Goal: Information Seeking & Learning: Understand process/instructions

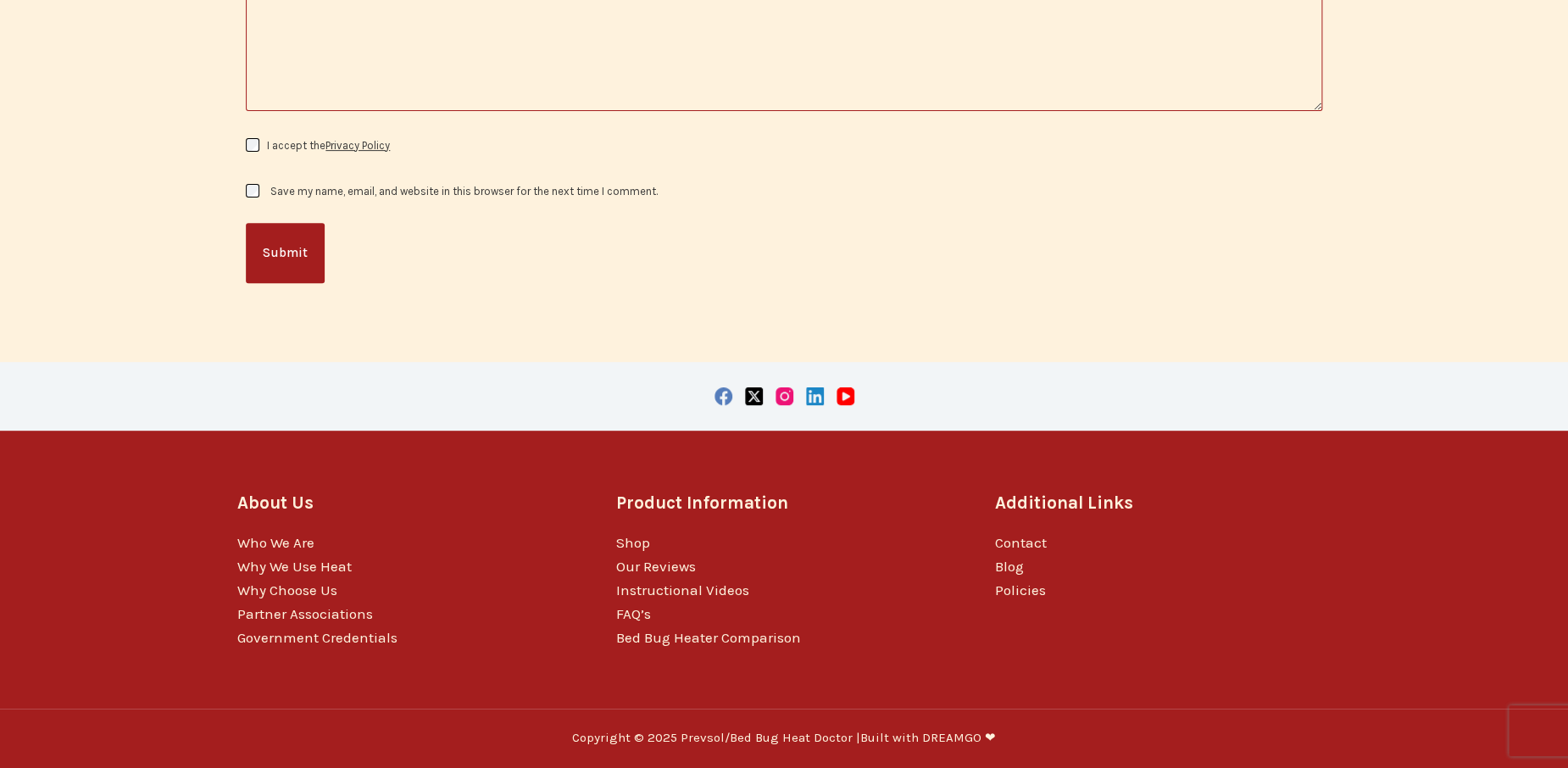
scroll to position [5678, 0]
click at [0, 0] on img at bounding box center [0, 0] width 0 height 0
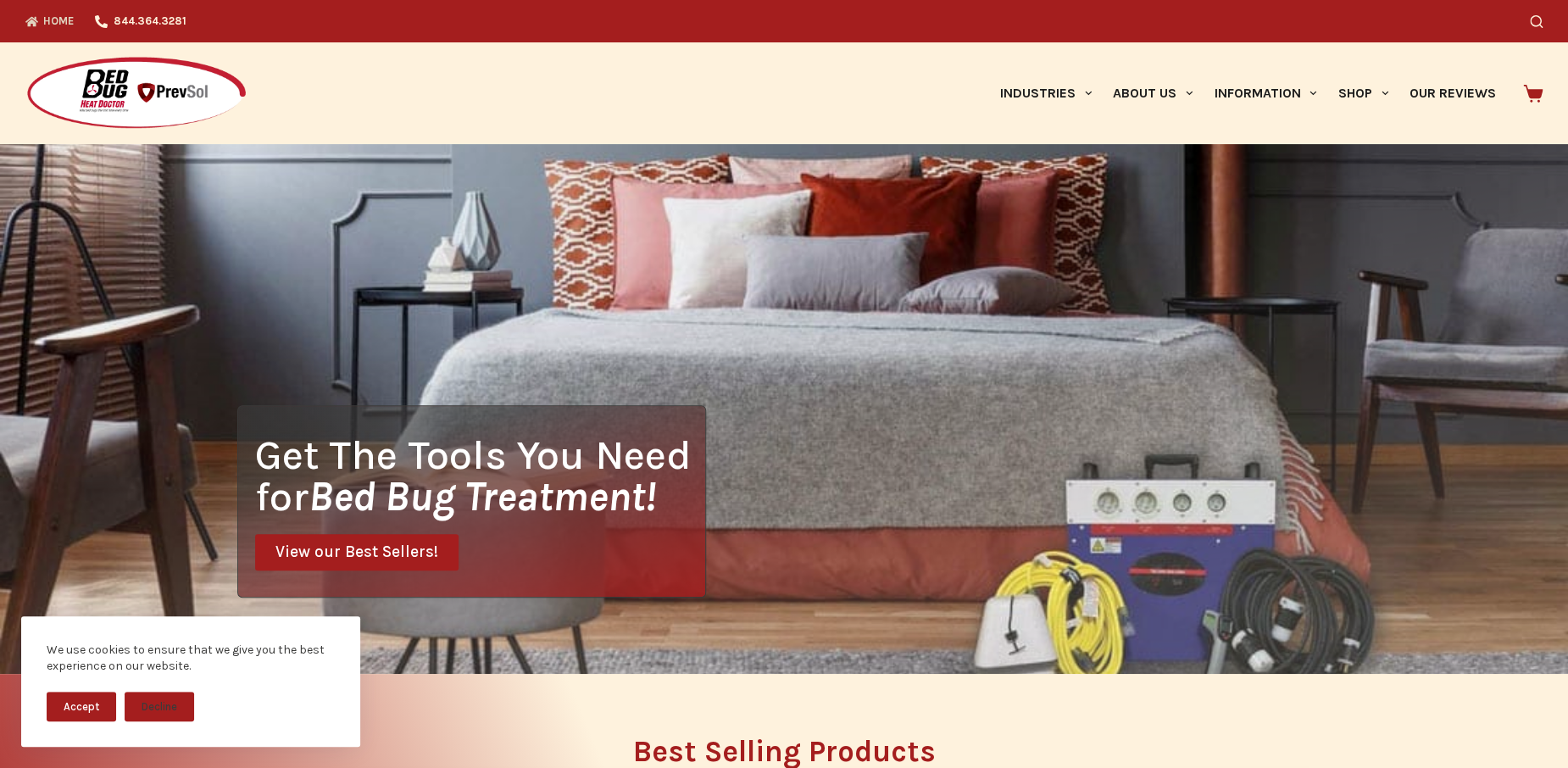
click at [97, 697] on button "Accept" at bounding box center [81, 706] width 70 height 30
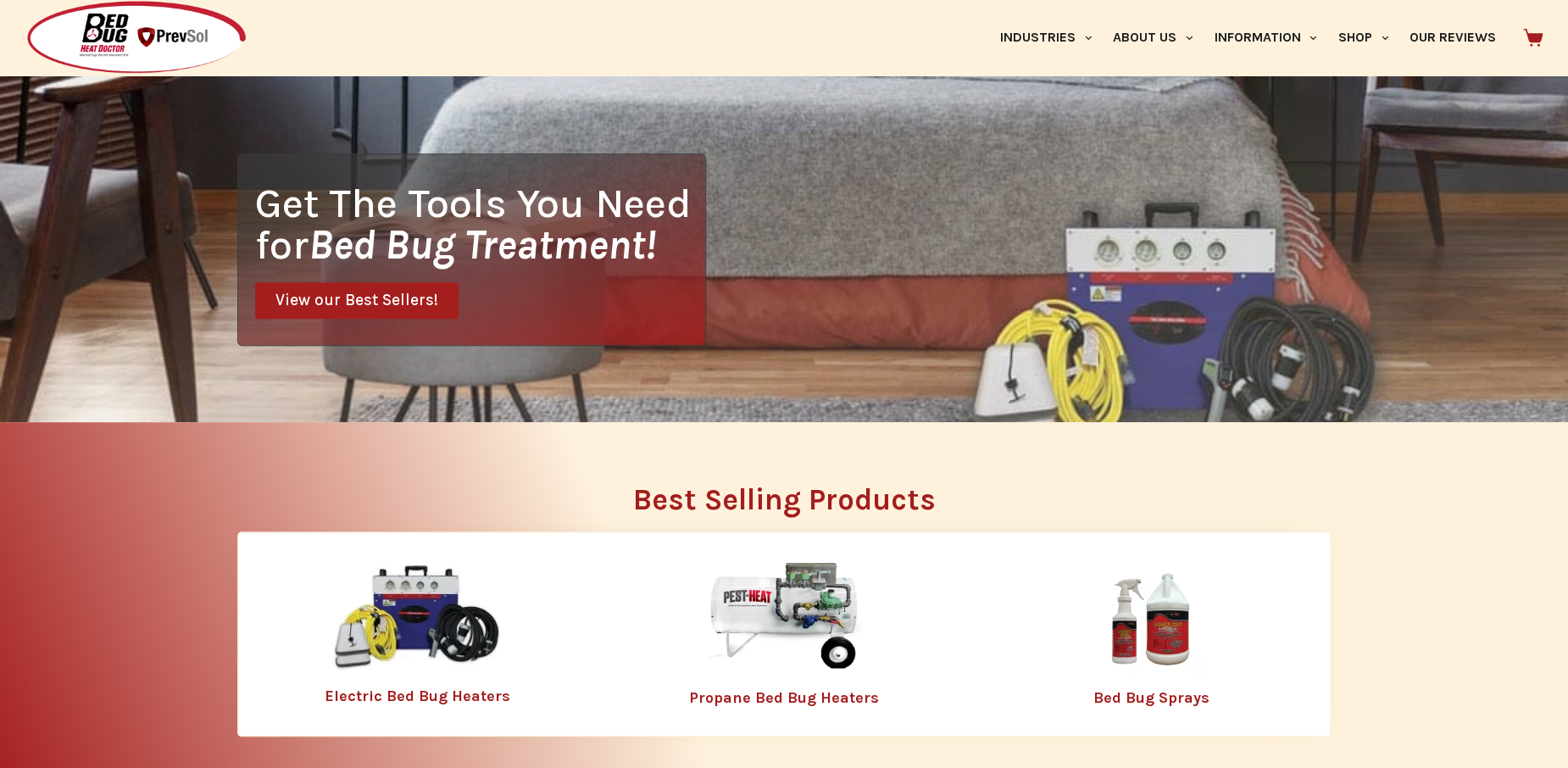
scroll to position [339, 0]
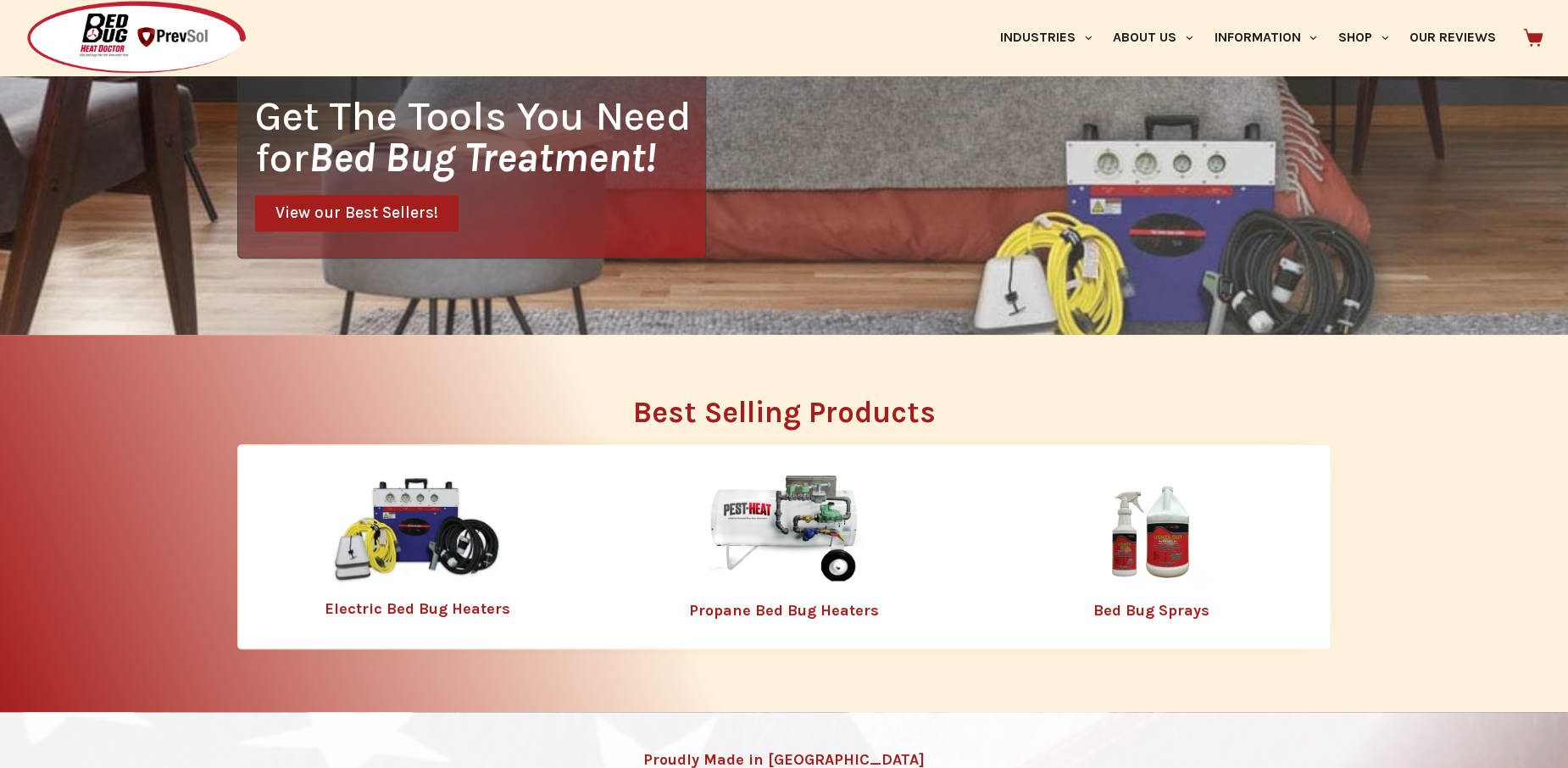
click at [411, 548] on img at bounding box center [417, 530] width 169 height 109
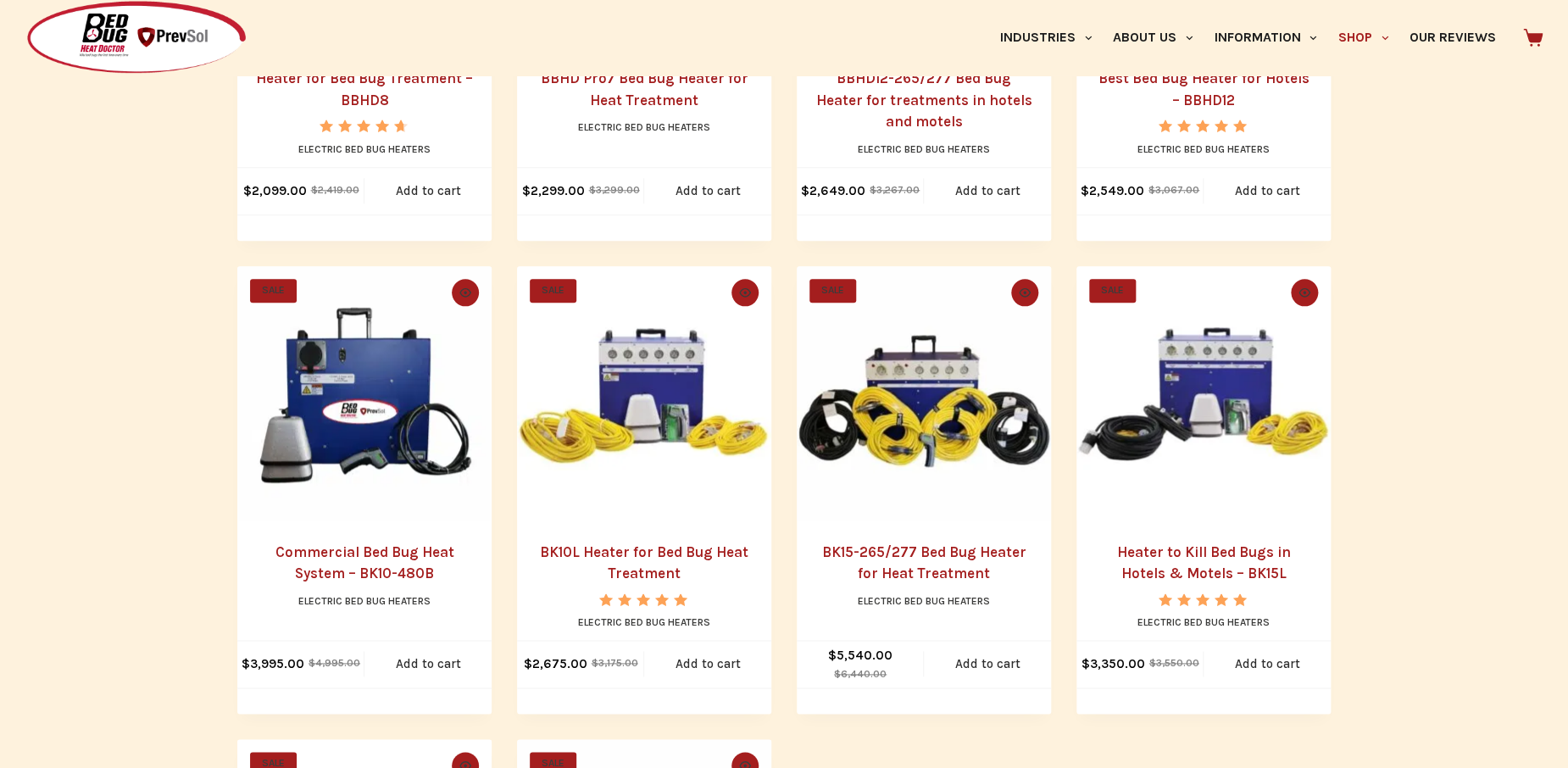
scroll to position [763, 0]
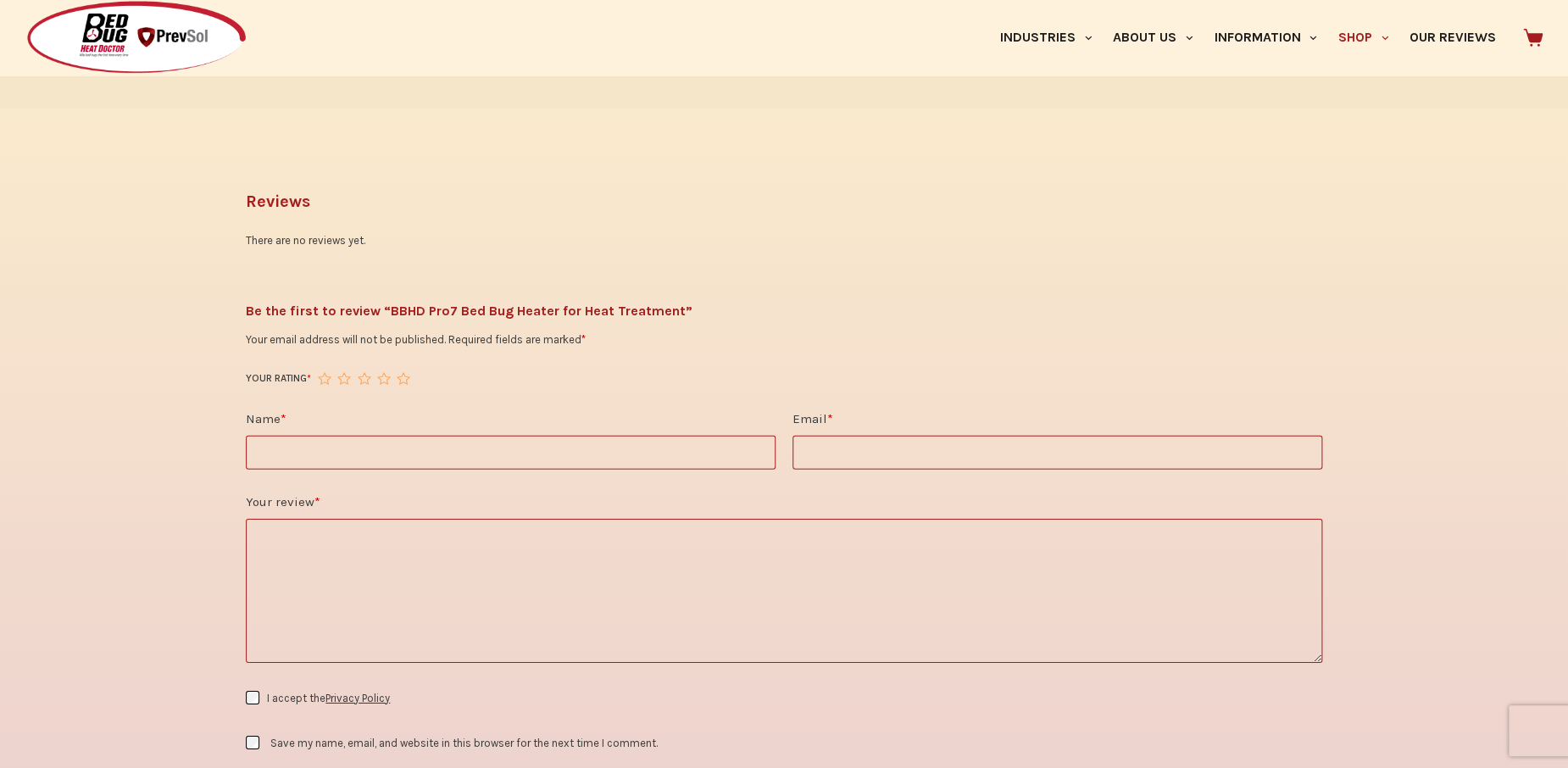
scroll to position [2009, 0]
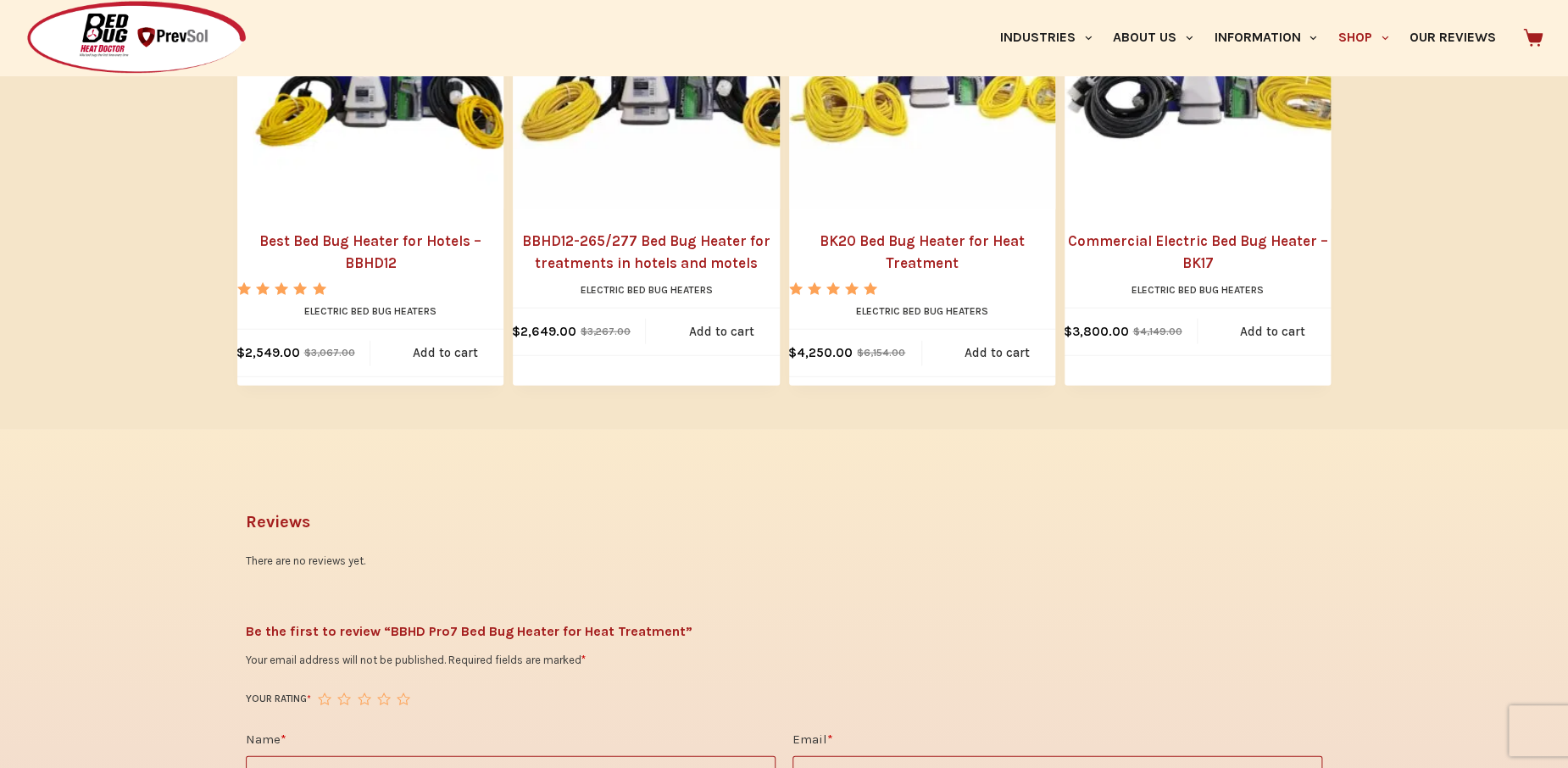
click at [338, 230] on link "Best Bed Bug Heater for Hotels – BBHD12" at bounding box center [370, 251] width 266 height 43
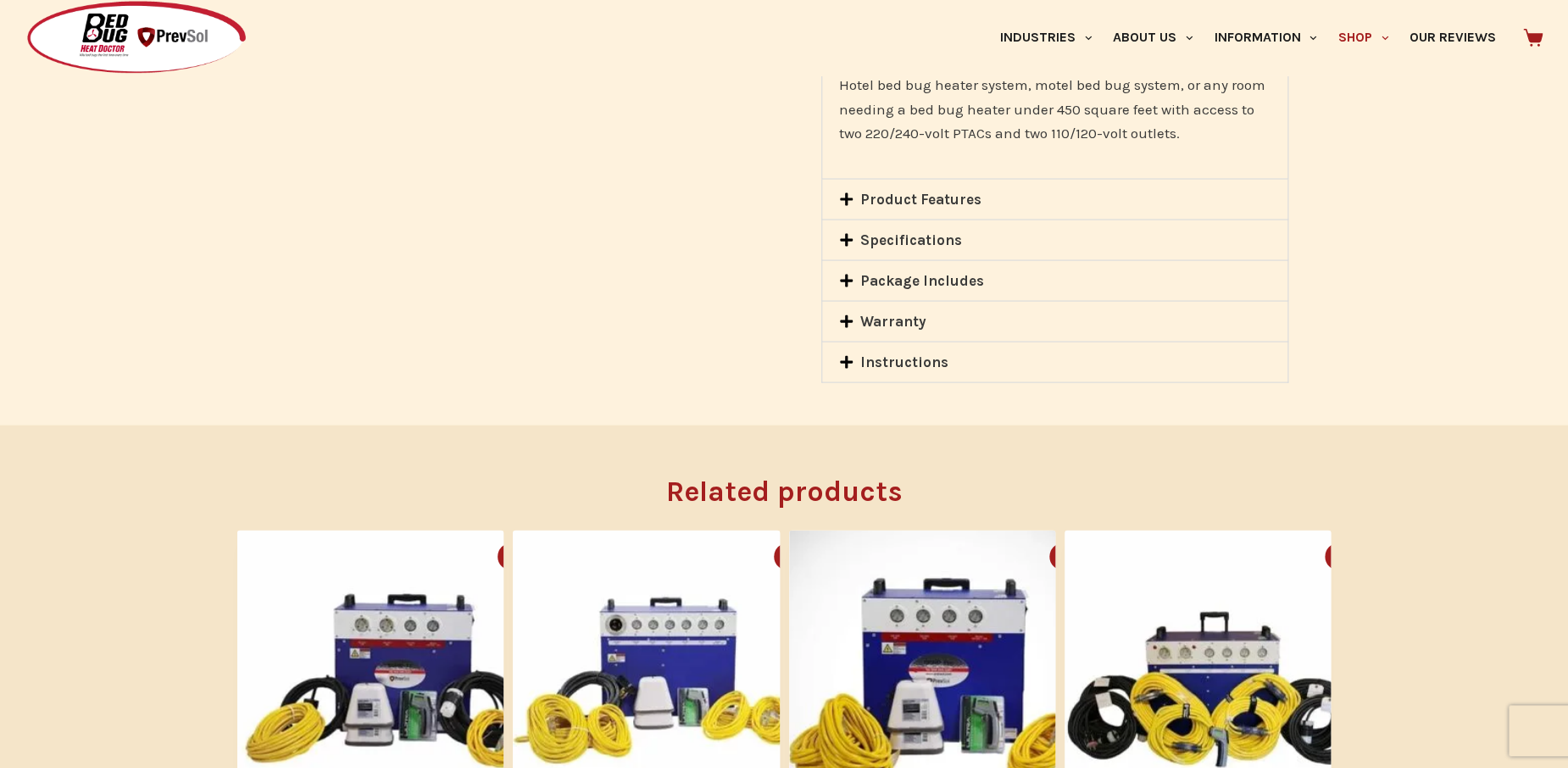
scroll to position [1525, 0]
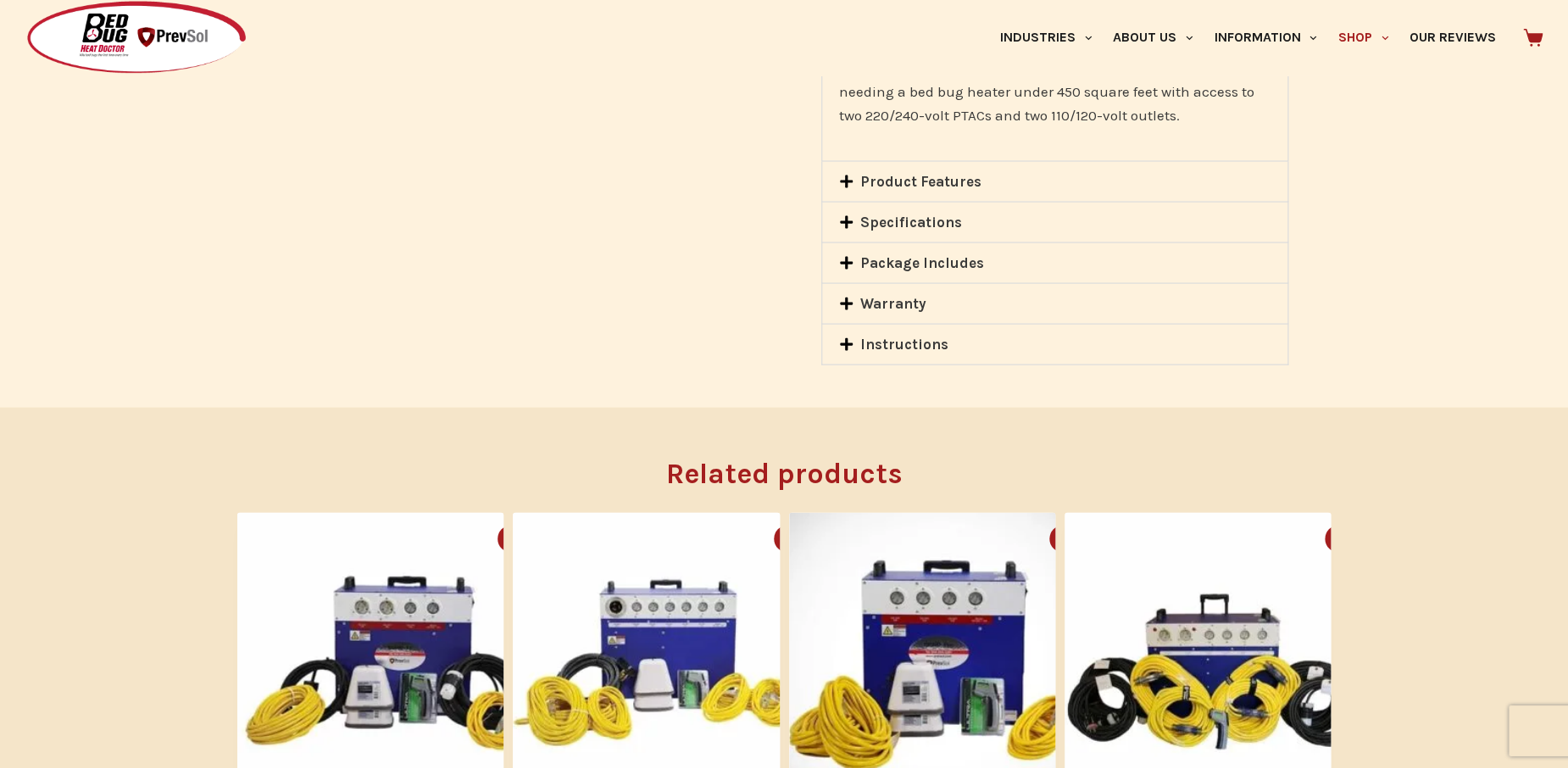
click at [887, 333] on div "Instructions" at bounding box center [1055, 343] width 466 height 40
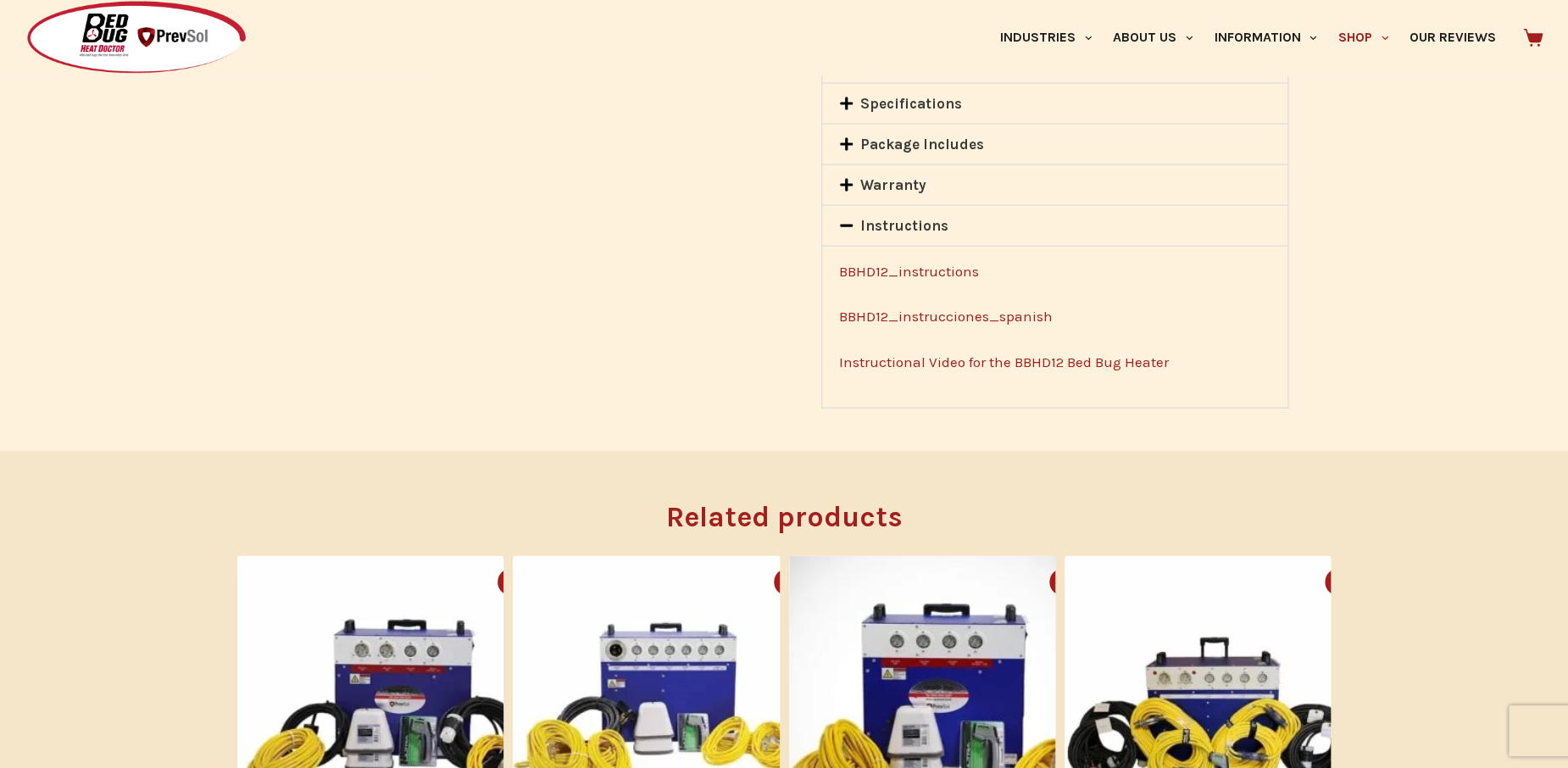
click at [891, 272] on link "BBHD12_instructions" at bounding box center [908, 270] width 140 height 17
click at [912, 354] on link "Instructional Video for the BBHD12 Bed Bug Heater" at bounding box center [1004, 361] width 330 height 17
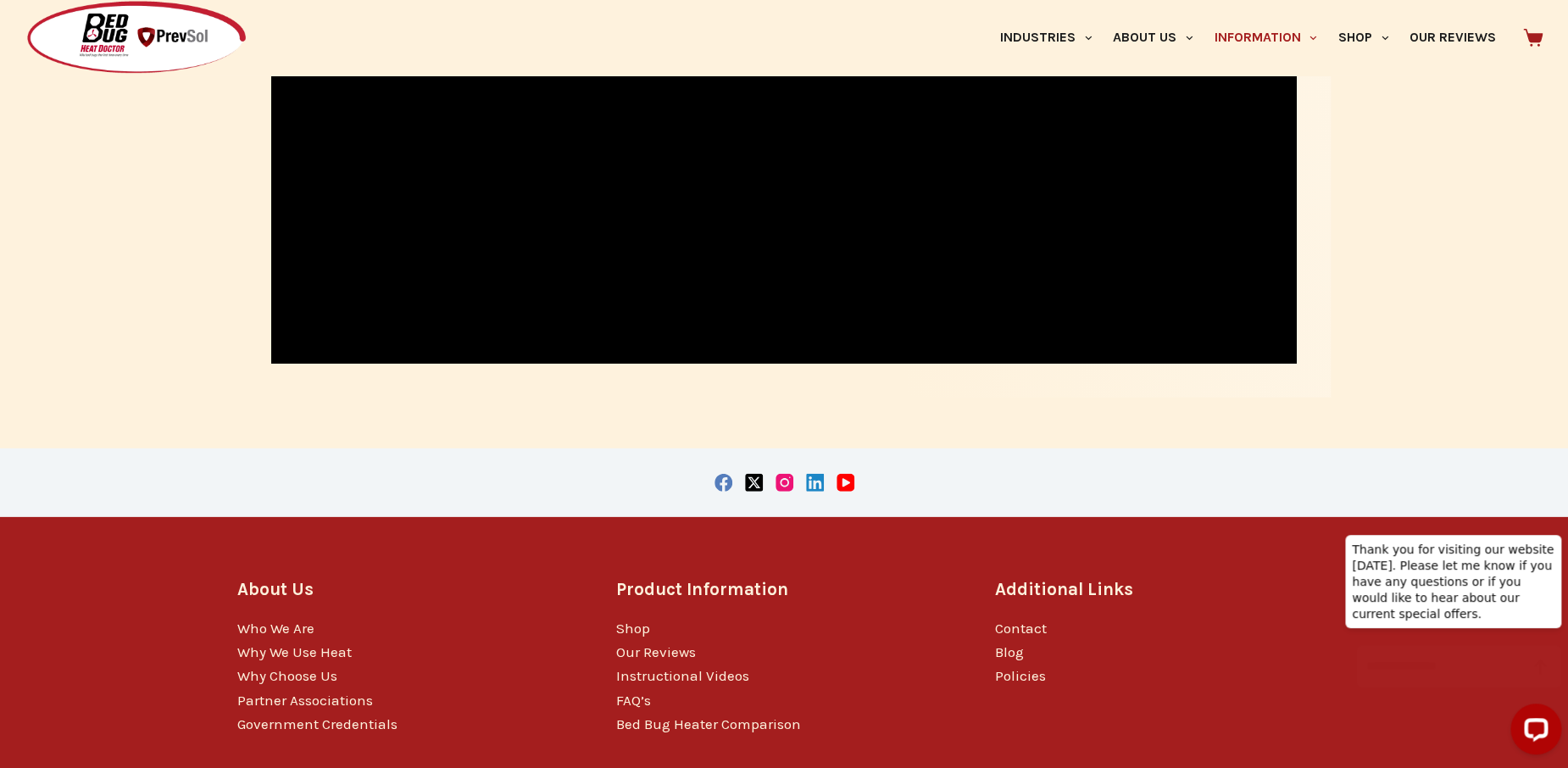
scroll to position [2405, 0]
